Goal: Task Accomplishment & Management: Use online tool/utility

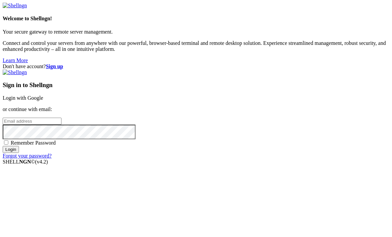
click at [43, 95] on link "Login with Google" at bounding box center [23, 98] width 40 height 6
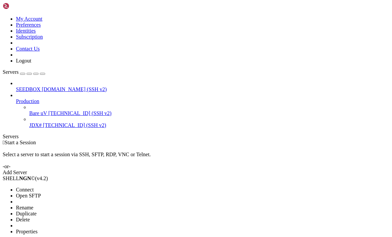
click at [28, 187] on span "Connect" at bounding box center [25, 190] width 18 height 6
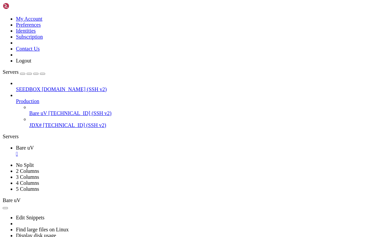
scroll to position [66, 0]
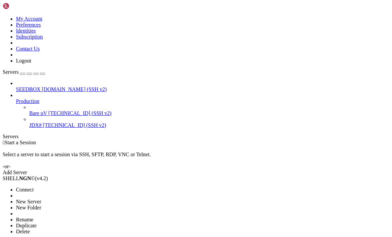
click at [22, 75] on div at bounding box center [196, 118] width 392 height 237
click at [28, 187] on li "Connect" at bounding box center [46, 190] width 60 height 6
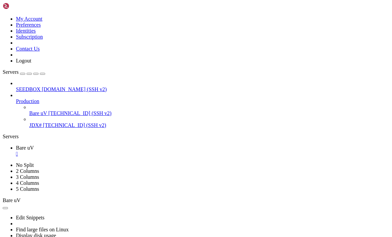
scroll to position [61, 0]
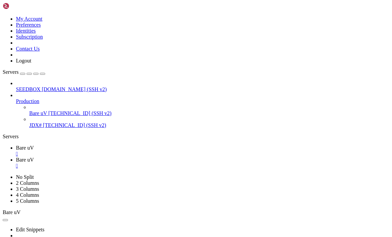
scroll to position [233, 0]
click at [79, 128] on div "SEEDBOX venus.seedhost.eu (SSH v2) Production Bare uV 178.63.11.245 (SSH v2) JD…" at bounding box center [196, 104] width 386 height 48
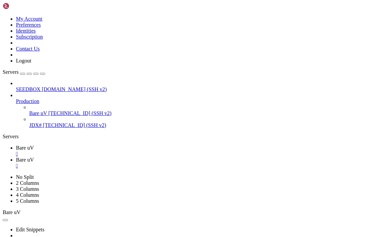
type input "/root/deployWisp"
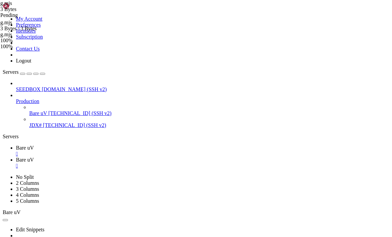
type textarea "."
type textarea "});"
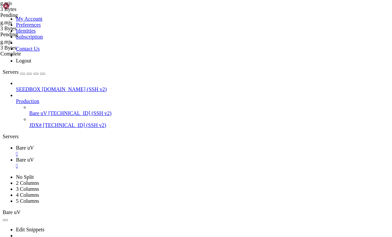
scroll to position [51, 0]
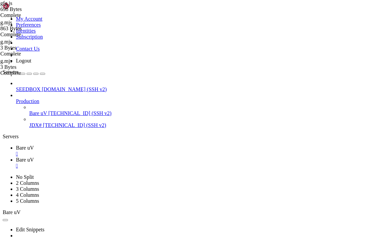
scroll to position [0, 0]
type textarea "server.listen(PORT, "0.0.0.0");"
paste textarea "});"
type textarea "httpServer.on('listening', () => {"
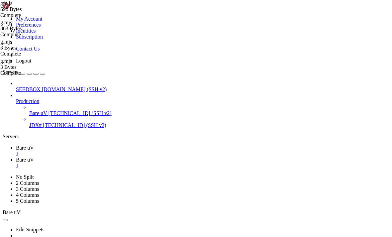
type textarea "import http from 'node:http';"
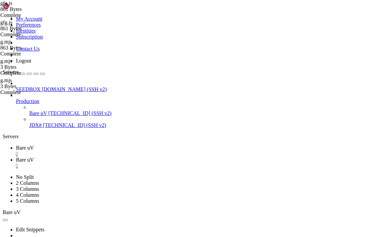
type textarea "import { createBareServer } from '@tomphttp/bare-server-node';"
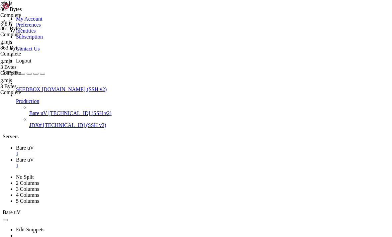
type textarea "import HttpsProxyAgent from 'https-proxy-agent';"
type textarea "const httpProxyAgent = new HttpsProxyAgent('http://alappan077:PUamyidYh5@208.21…"
type textarea "const httpServer = http.createServer();"
type textarea "httpAgent: httpProxyAgent,"
type textarea "import HttpsProxyAgent from 'https-proxy-agent';"
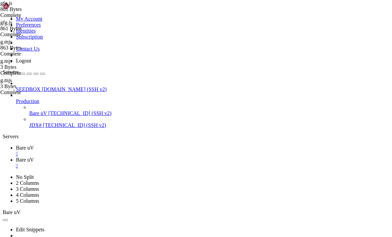
type textarea "const httpProxyAgent = new HttpsProxyAgent('http://alappan077:PUamyidYh5@208.21…"
type textarea "const httpServer = http.createServer();"
type textarea "import HttpsProxyAgent from 'https-proxy-agent';"
type textarea "const httpProxyAgent = new HttpsProxyAgent('http://alappan077:PUamyidYh5@208.21…"
type textarea "const httpServer = http.createServer();"
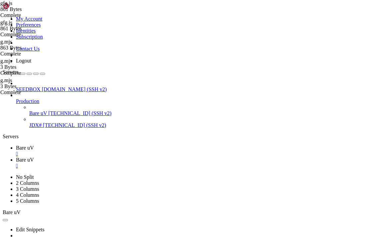
type textarea "});"
type textarea "("
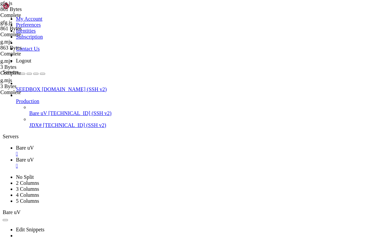
type textarea "});"
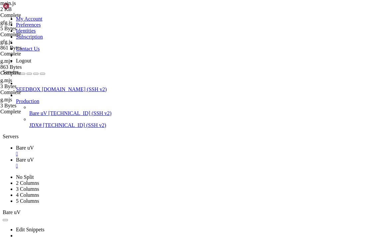
scroll to position [71, 0]
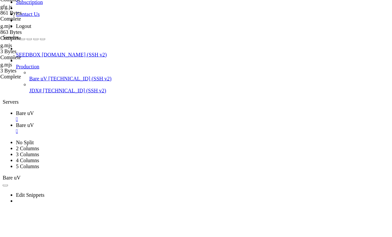
paste textarea "});"
type textarea "});"
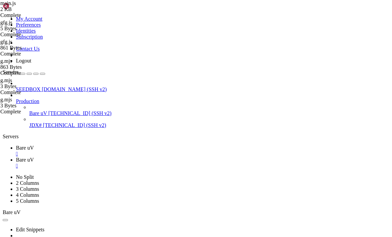
type textarea ""version": "1.0.0","
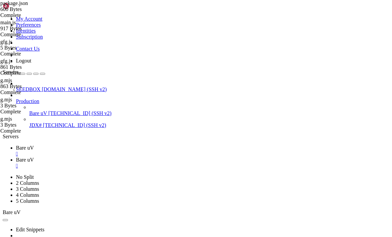
type textarea """
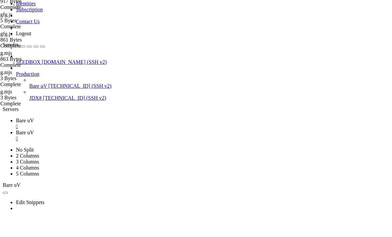
scroll to position [0, 3]
type textarea ""type": "module","
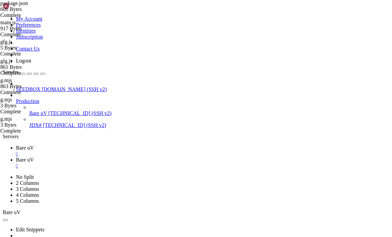
type textarea "/* eslint-disable @typescript-eslint/no-var-requires */"
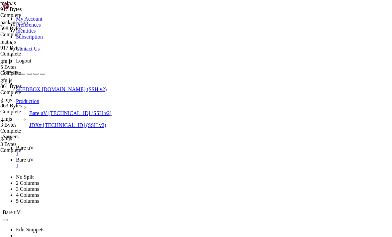
type textarea "import HttpsProxyAgent from 'https-proxy-agent';"
type textarea "const httpProxyAgent = new HttpsProxyAgent('http://alappan077:PUamyidYh5@208.21…"
type textarea "const httpServer = http.createServer();"
type textarea "});"
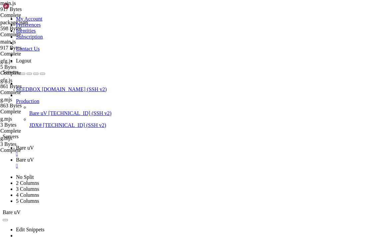
type textarea "});"
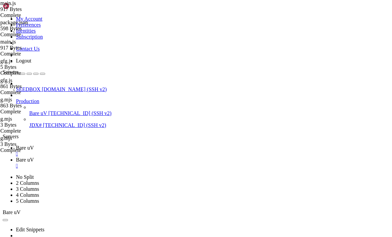
type textarea "/* eslint-disable @typescript-eslint/no-var-requires */"
type textarea "import HttpsProxyAgent from 'https-proxy-agent';"
type textarea "const httpProxyAgent = new HttpsProxyAgent('http://alappan077:PUamyidYh5@208.21…"
type textarea "const httpServer = http.createServer();"
type textarea "httpsAgent: httpProxyAgent, });"
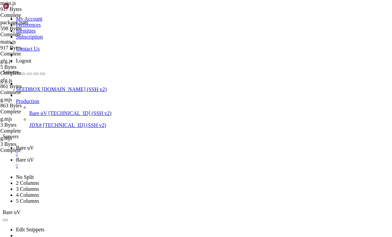
type textarea "});"
type textarea "port: 8080, });"
